Goal: Task Accomplishment & Management: Complete application form

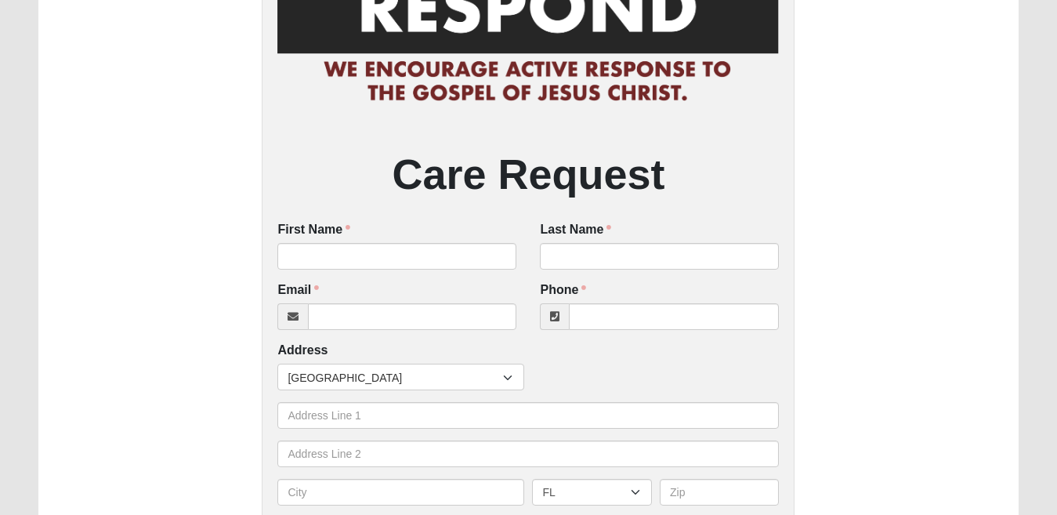
scroll to position [157, 0]
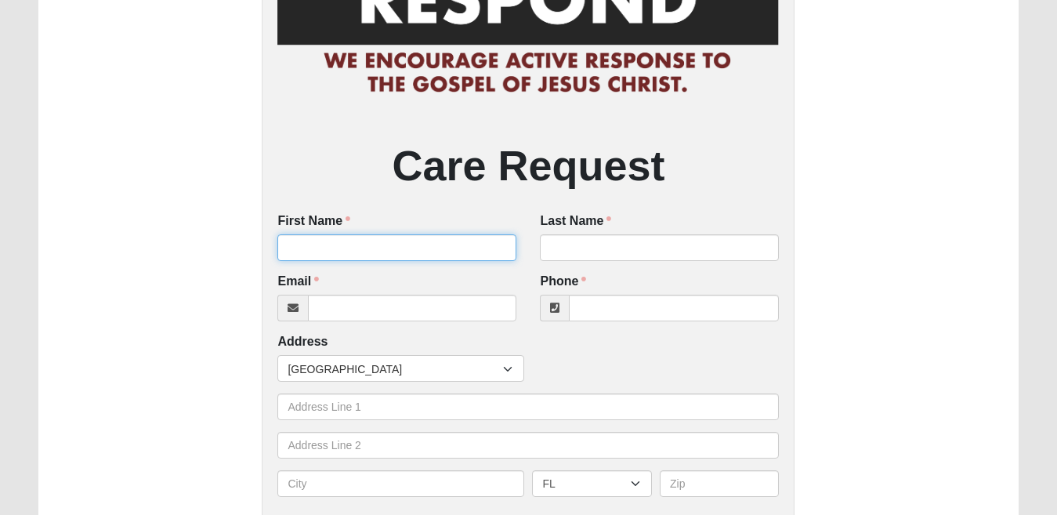
click at [384, 243] on input "First Name" at bounding box center [396, 247] width 239 height 27
type input "ABHISHEK"
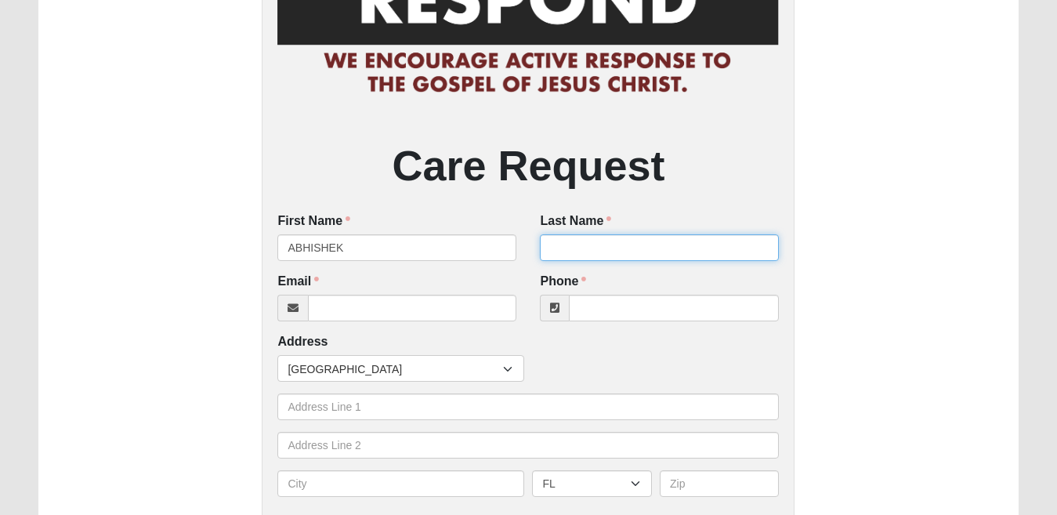
type input "DEY"
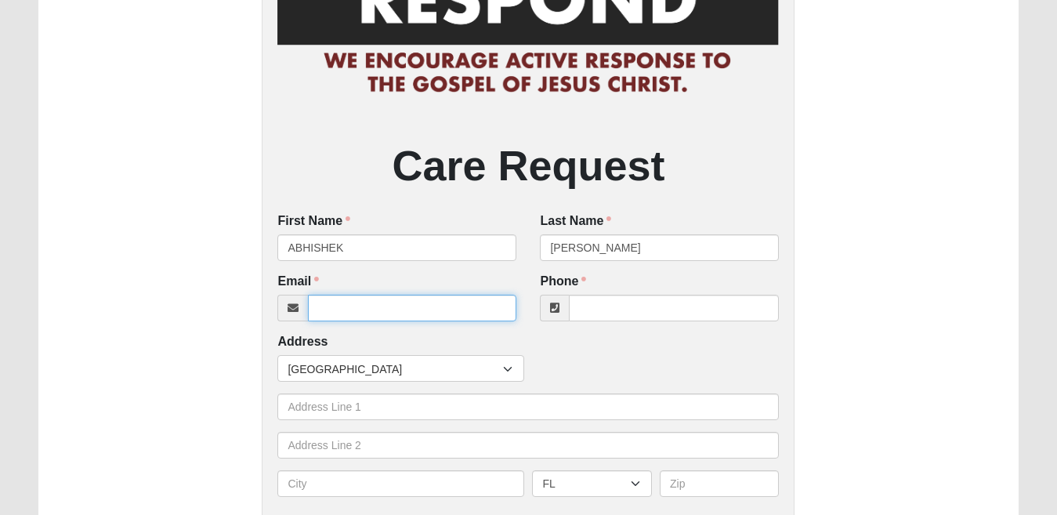
type input "coolcareagartala@gmail.com"
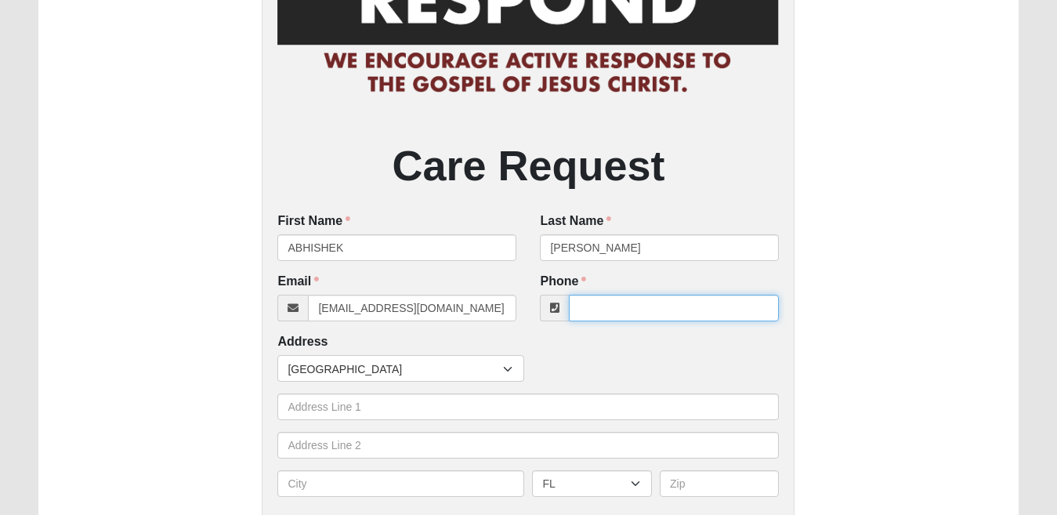
type input "08974055029"
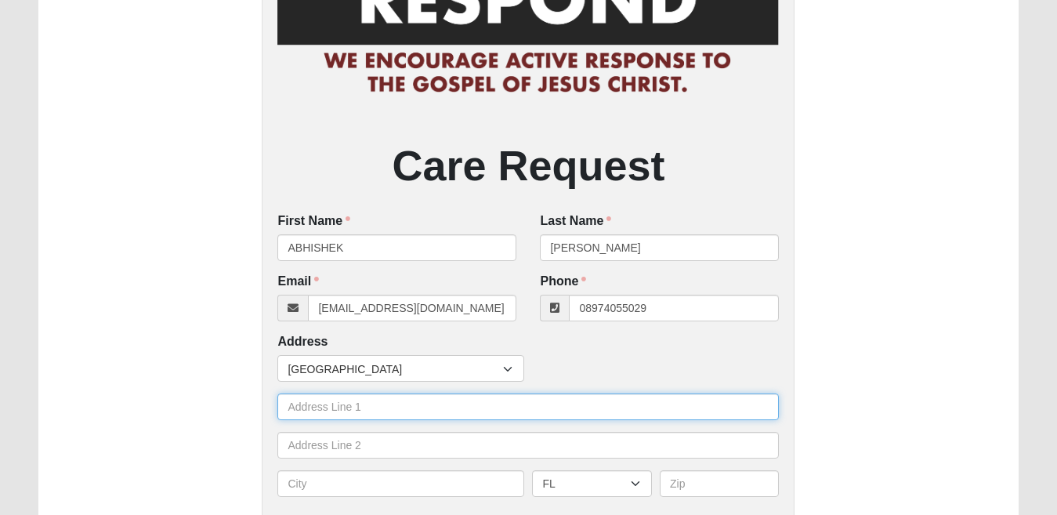
type input "49/1 AKHAURA ROAD"
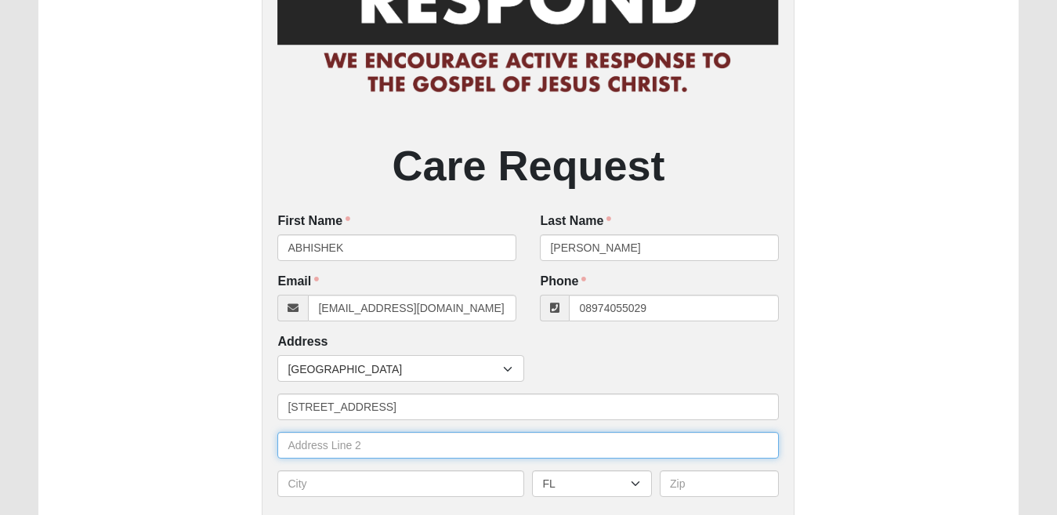
type input "OPPOSITE IGM HOSPITAL"
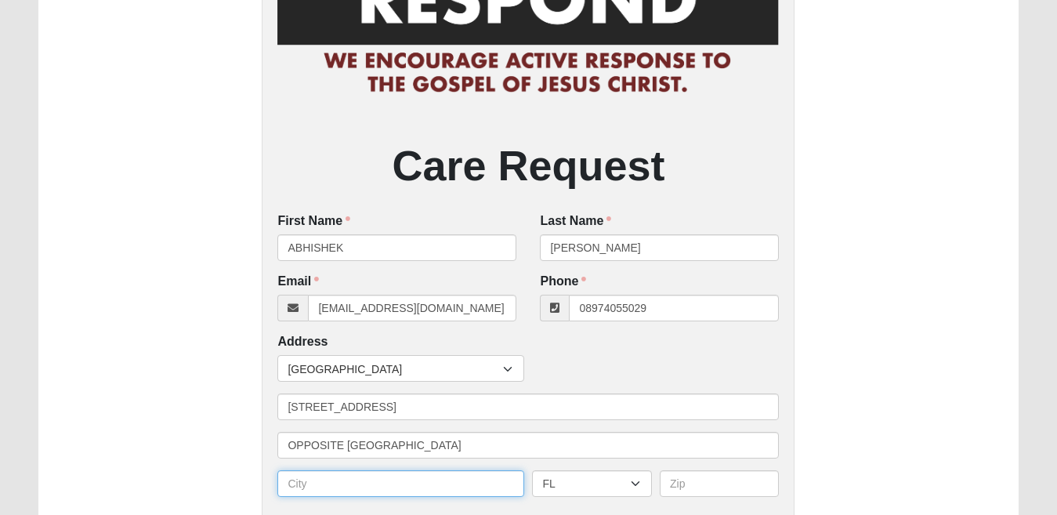
type input "AGARTALA"
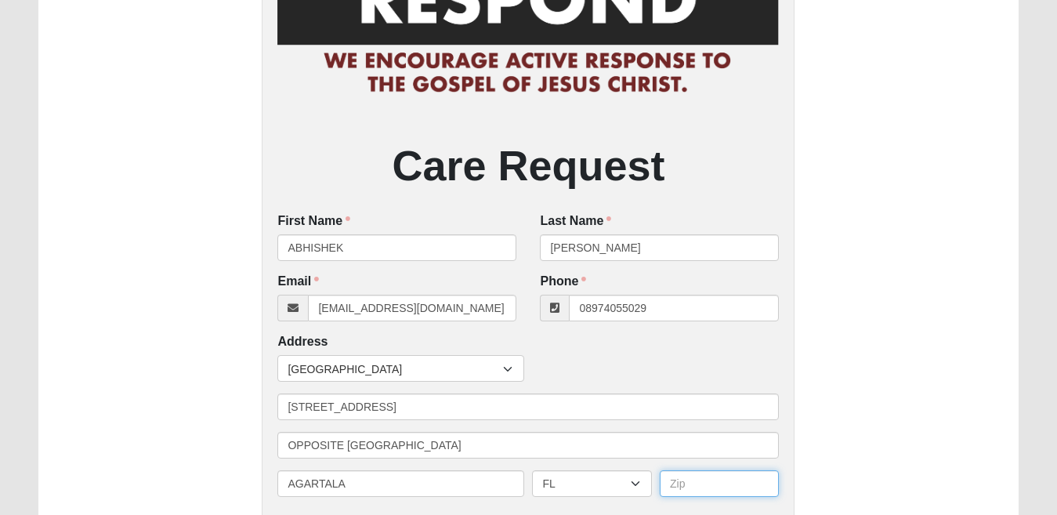
type input "799001"
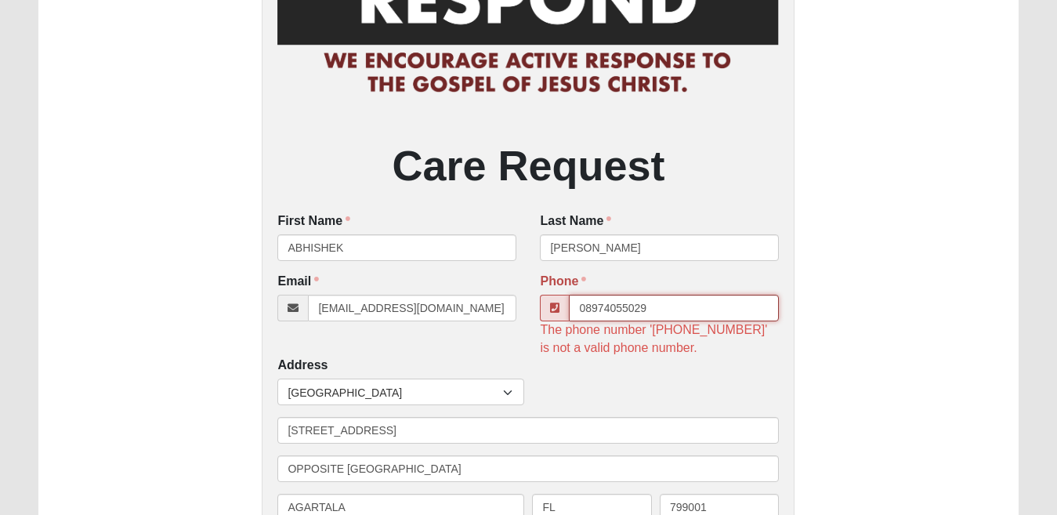
click at [672, 305] on input "08974055029" at bounding box center [674, 308] width 210 height 27
drag, startPoint x: 571, startPoint y: 288, endPoint x: 563, endPoint y: 288, distance: 8.6
click at [563, 288] on div "Phone 08974055029 The phone number '08974055029' is not a valid phone number." at bounding box center [659, 297] width 239 height 49
drag, startPoint x: 654, startPoint y: 310, endPoint x: 559, endPoint y: 292, distance: 96.5
click at [559, 292] on div "Phone 08974055029 The phone number '08974055029' is not a valid phone number." at bounding box center [659, 297] width 239 height 49
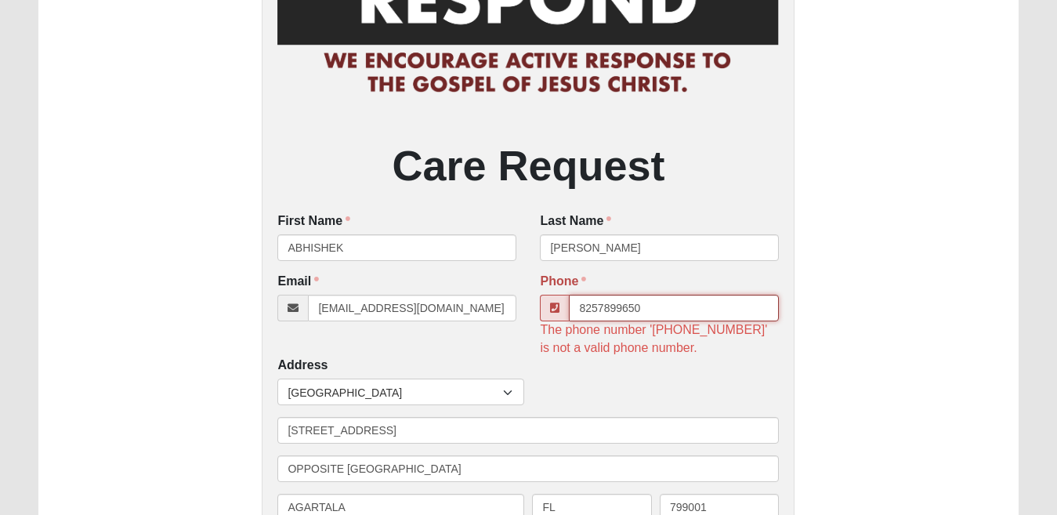
type input "08257899650"
type input "Tripura"
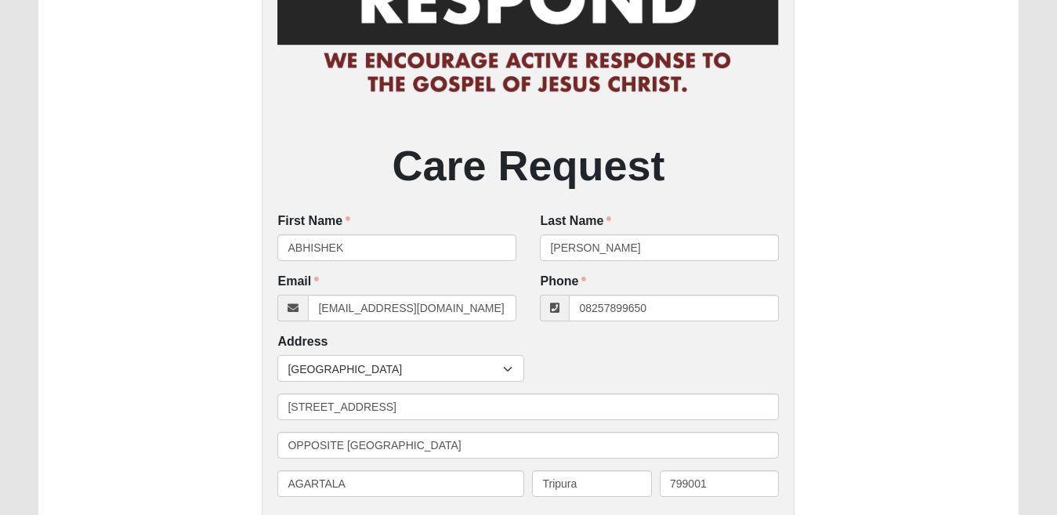
click at [823, 313] on div "Care Request First Name ABHISHEK First Name is required. Last Name DEY Last Nam…" at bounding box center [528, 379] width 981 height 907
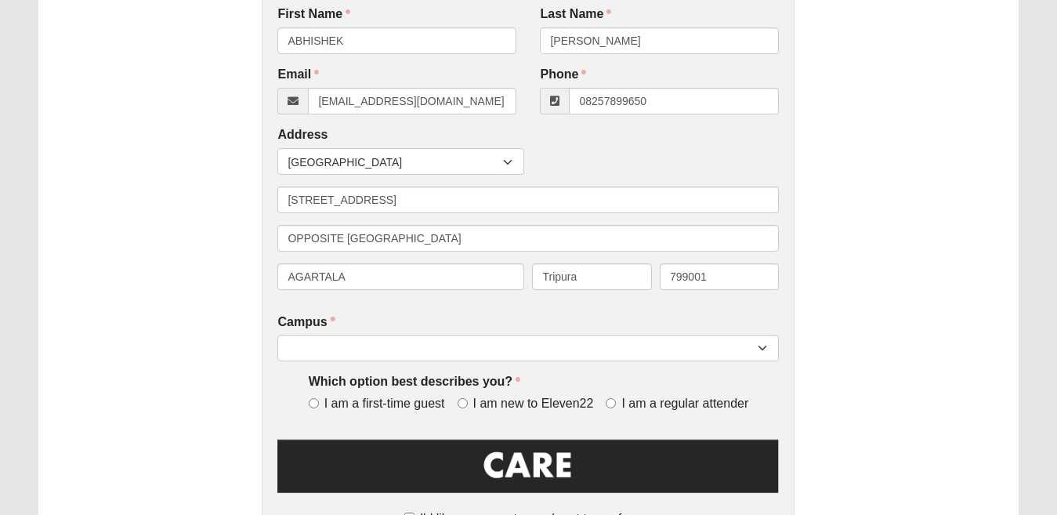
scroll to position [392, 0]
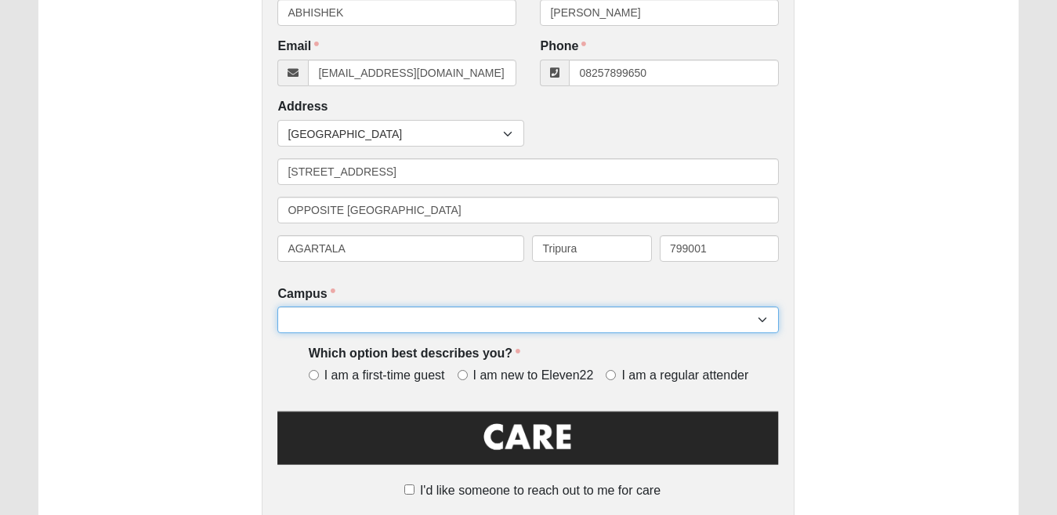
click at [488, 324] on select "Arlington Baymeadows Eleven22 Online Fleming Island Jesup Mandarin North Jax Or…" at bounding box center [528, 319] width 502 height 27
select select "14"
click at [277, 308] on select "Arlington Baymeadows Eleven22 Online Fleming Island Jesup Mandarin North Jax Or…" at bounding box center [528, 319] width 502 height 27
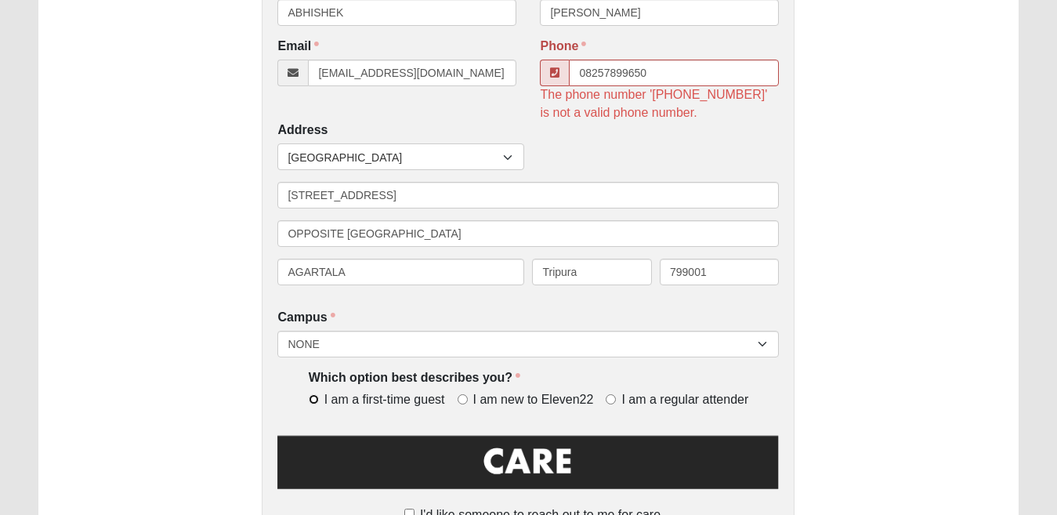
click at [313, 400] on input "I am a first-time guest" at bounding box center [314, 399] width 10 height 10
radio input "true"
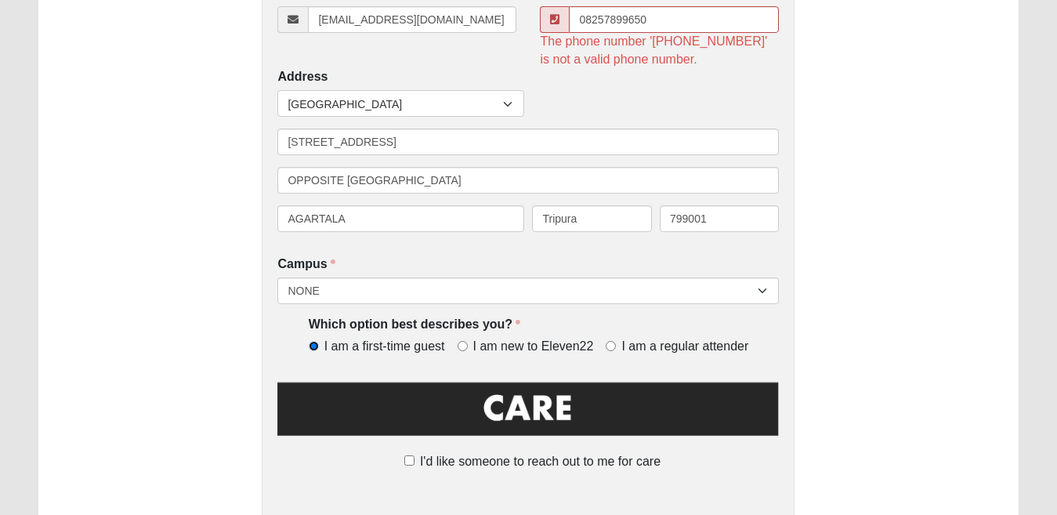
scroll to position [549, 0]
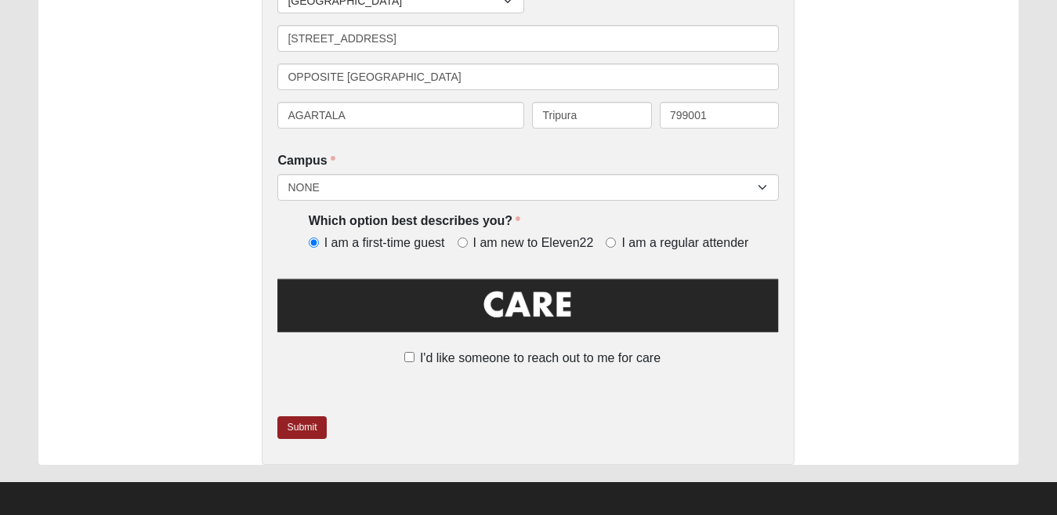
click at [414, 306] on img at bounding box center [528, 310] width 502 height 71
